Goal: Task Accomplishment & Management: Use online tool/utility

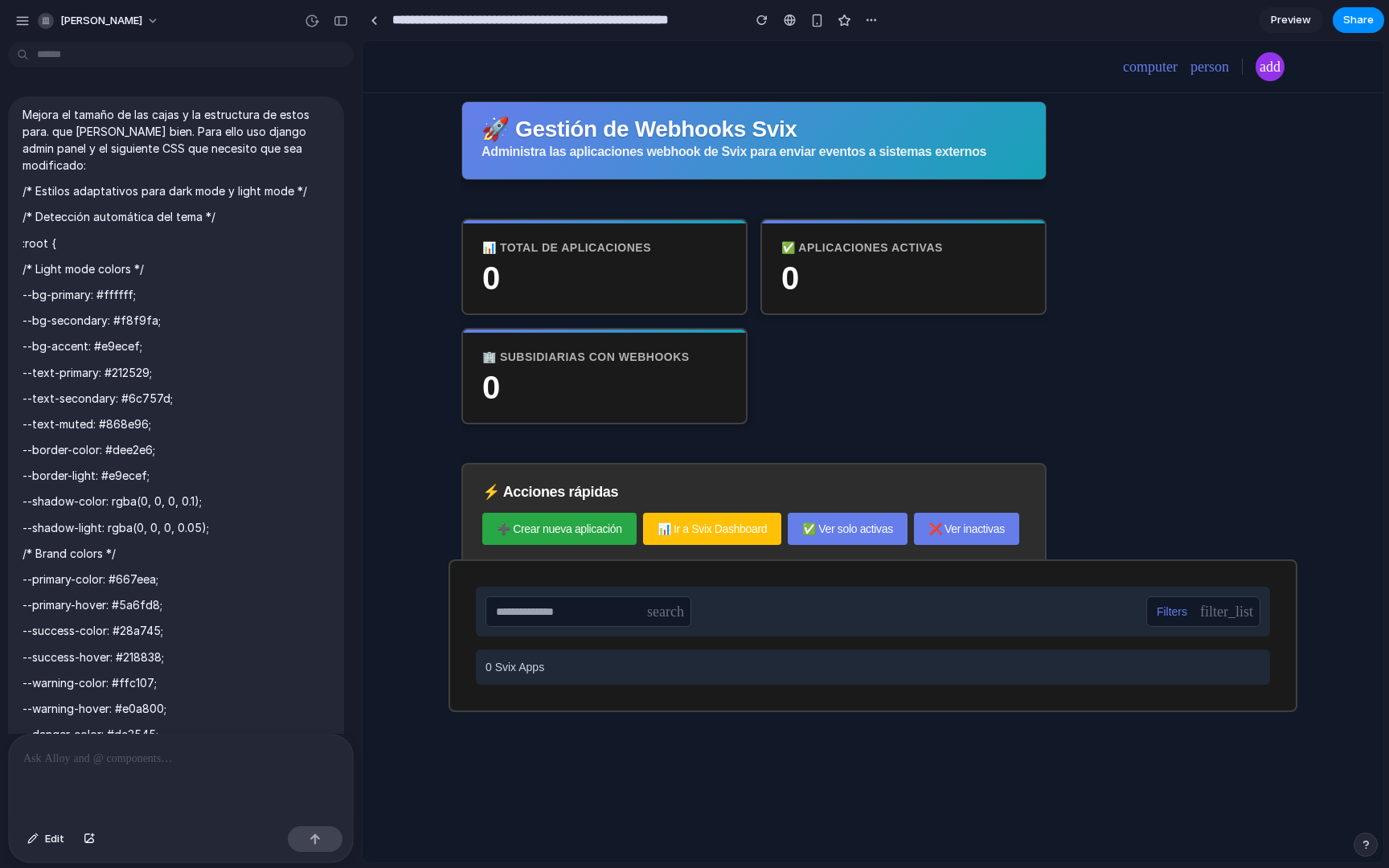
scroll to position [15339, 0]
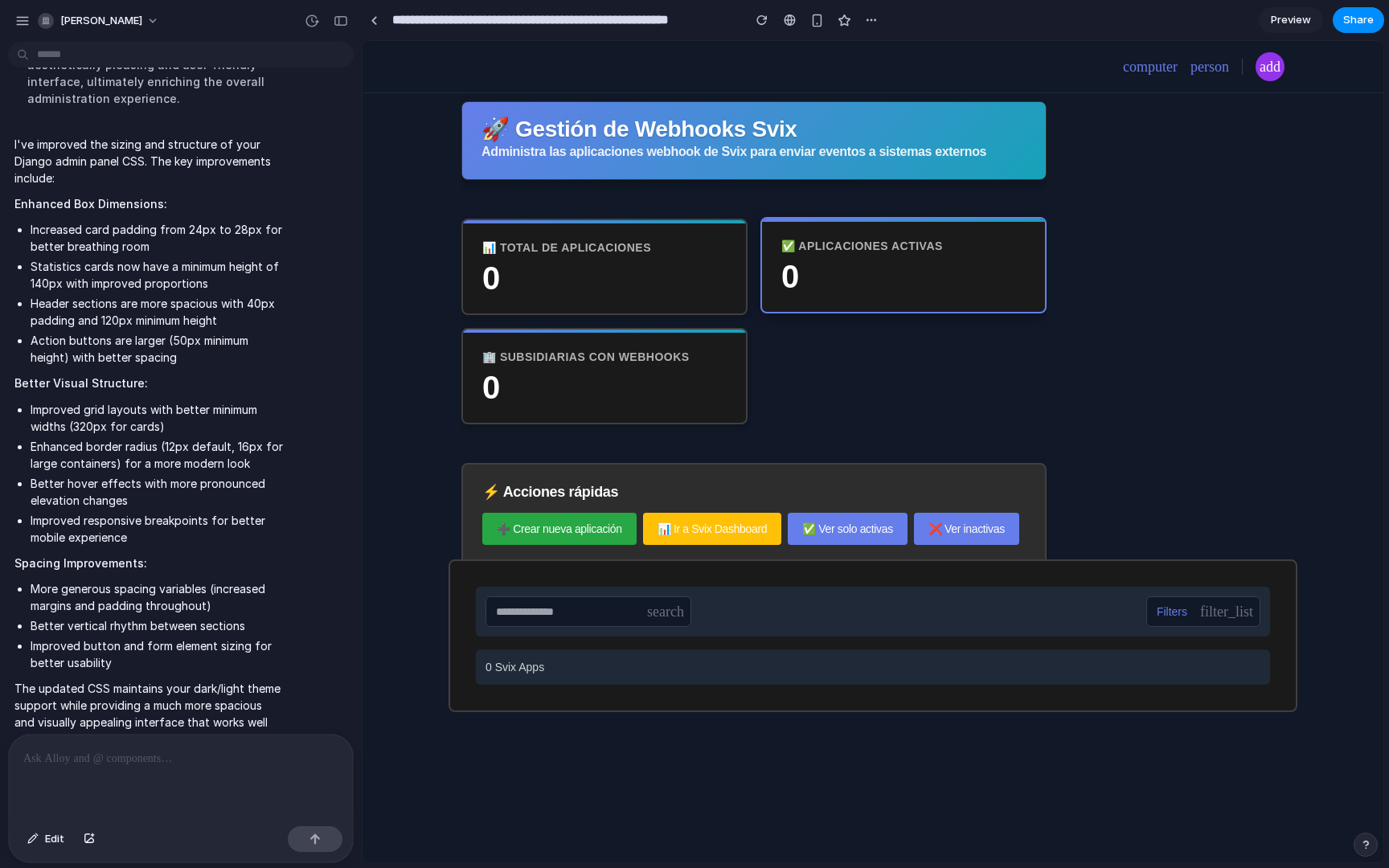
click at [794, 250] on h3 "✅ Aplicaciones activas" at bounding box center [903, 245] width 245 height 16
click at [705, 154] on p "Administra las aplicaciones webhook de Svix para enviar eventos a sistemas exte…" at bounding box center [754, 151] width 545 height 16
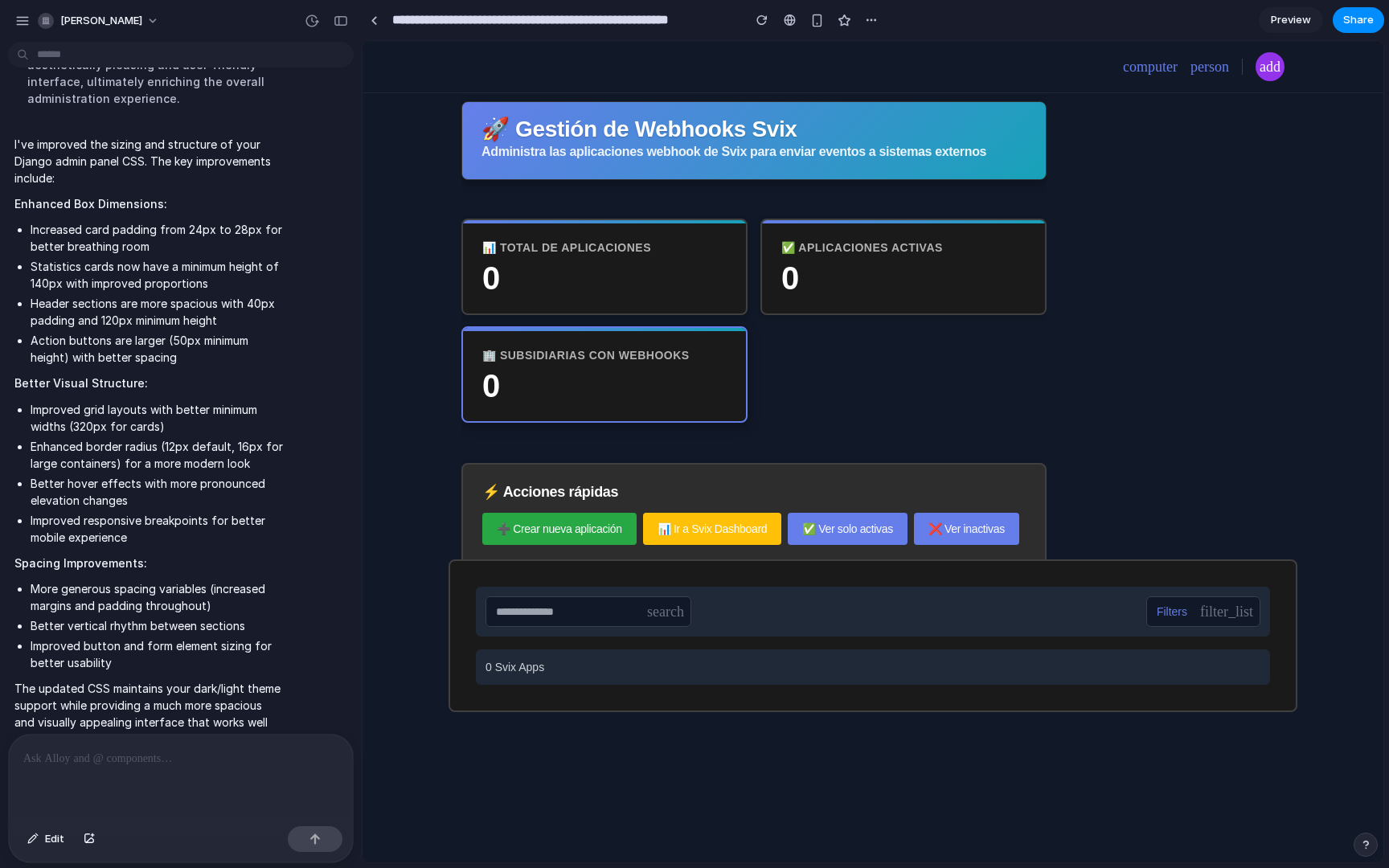
click at [675, 338] on div "🏢 Subsidiarias con webhooks 0" at bounding box center [605, 374] width 286 height 96
click at [567, 526] on link "➕ Crear nueva aplicación" at bounding box center [560, 528] width 155 height 32
click at [681, 527] on link "📊 Ir a Svix Dashboard" at bounding box center [712, 528] width 138 height 32
click at [795, 529] on link "✅ Ver solo activas" at bounding box center [848, 528] width 120 height 32
click at [954, 523] on link "❌ Ver inactivas" at bounding box center [966, 528] width 106 height 32
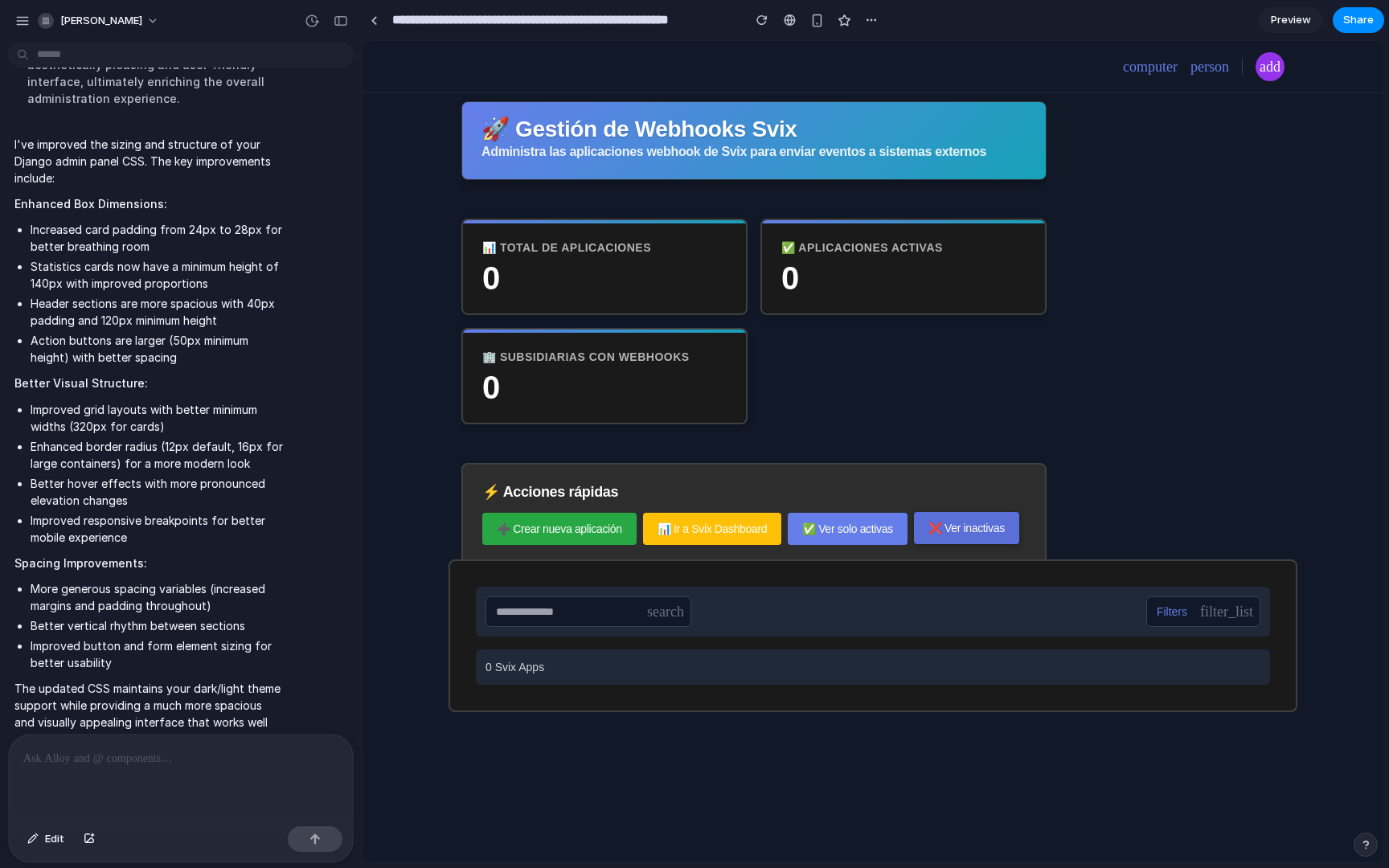
click at [954, 523] on link "❌ Ver inactivas" at bounding box center [966, 528] width 106 height 32
